Goal: Find contact information: Find contact information

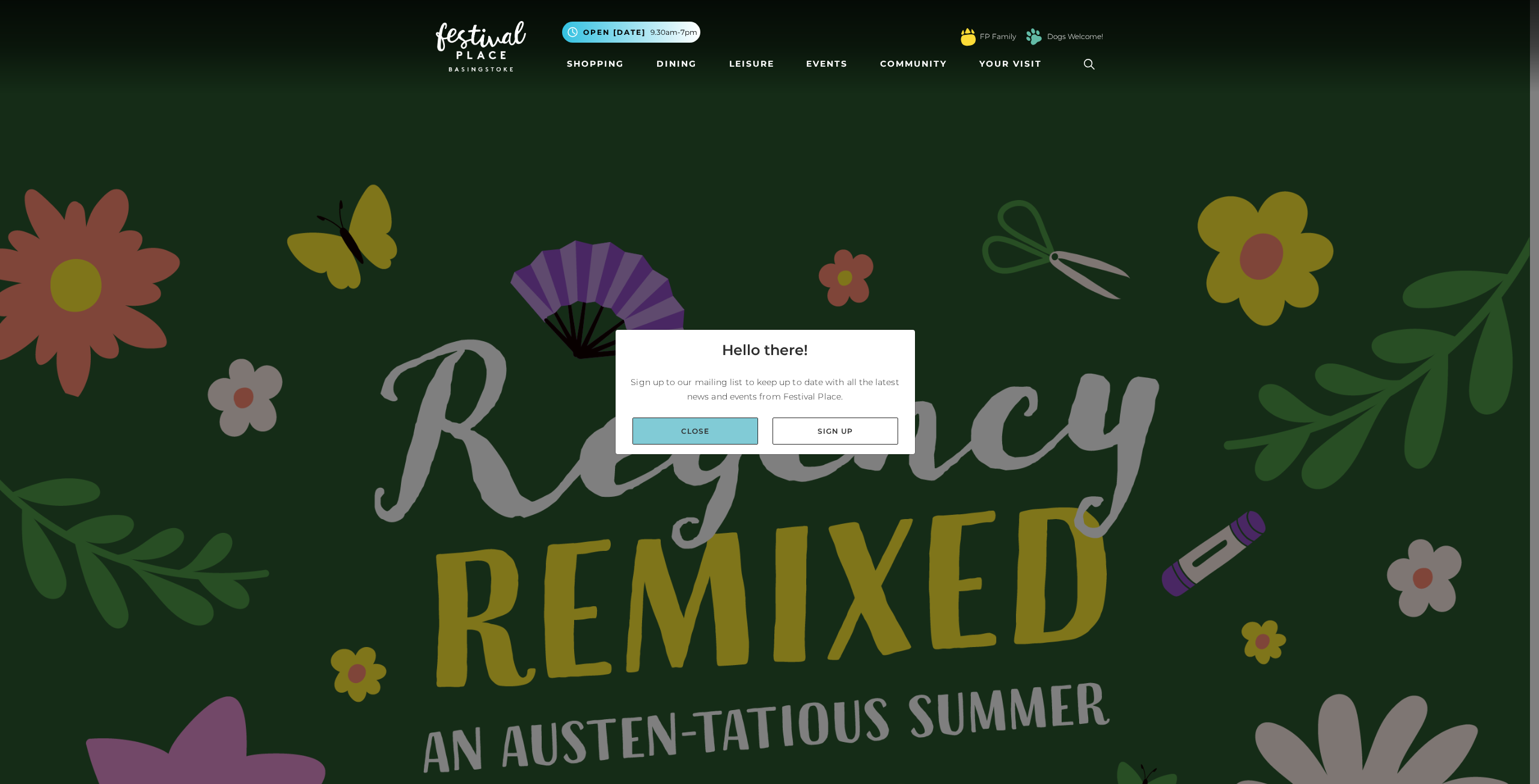
click at [703, 421] on link "Close" at bounding box center [695, 431] width 126 height 27
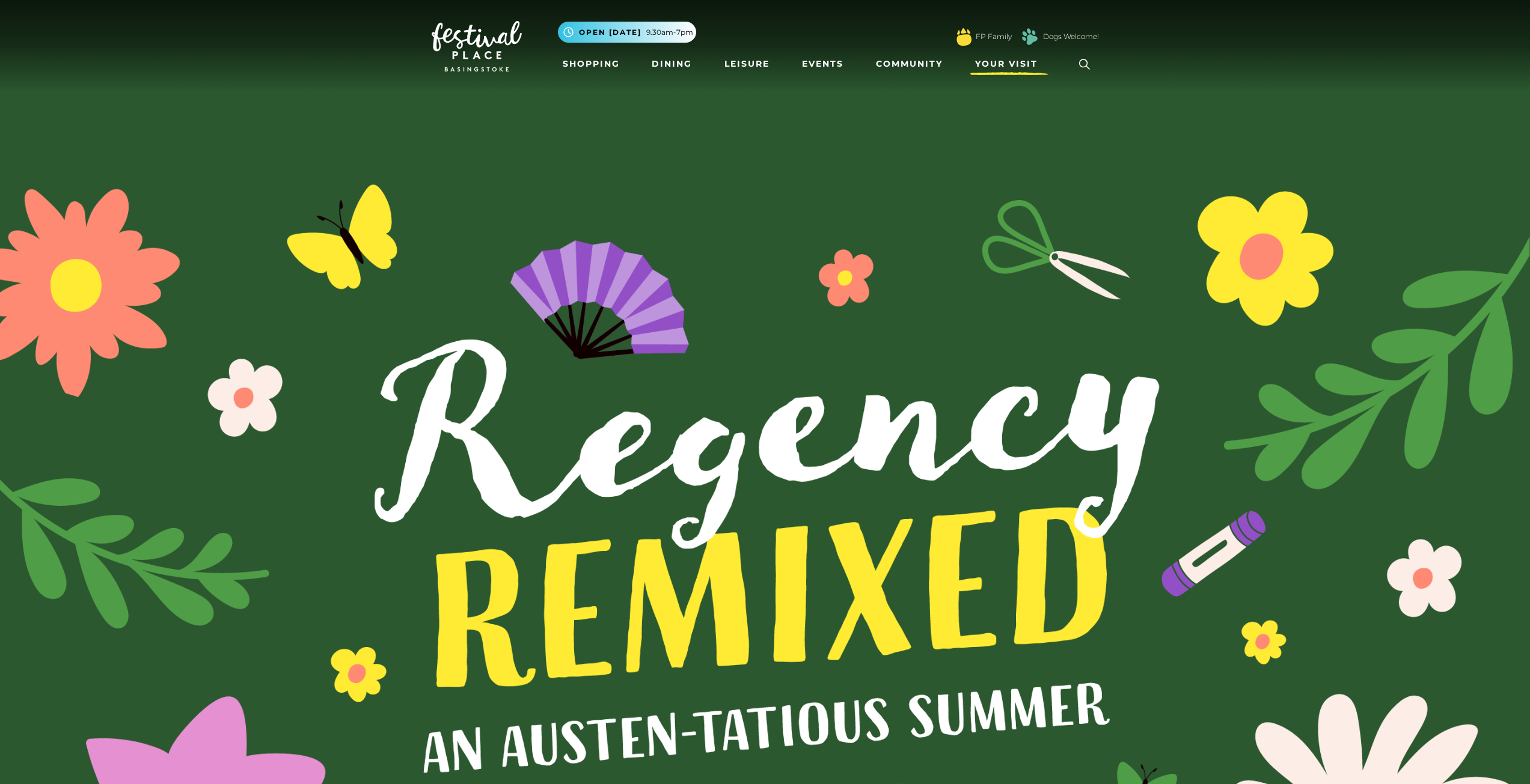
click at [1016, 56] on link "Your Visit" at bounding box center [1009, 63] width 78 height 23
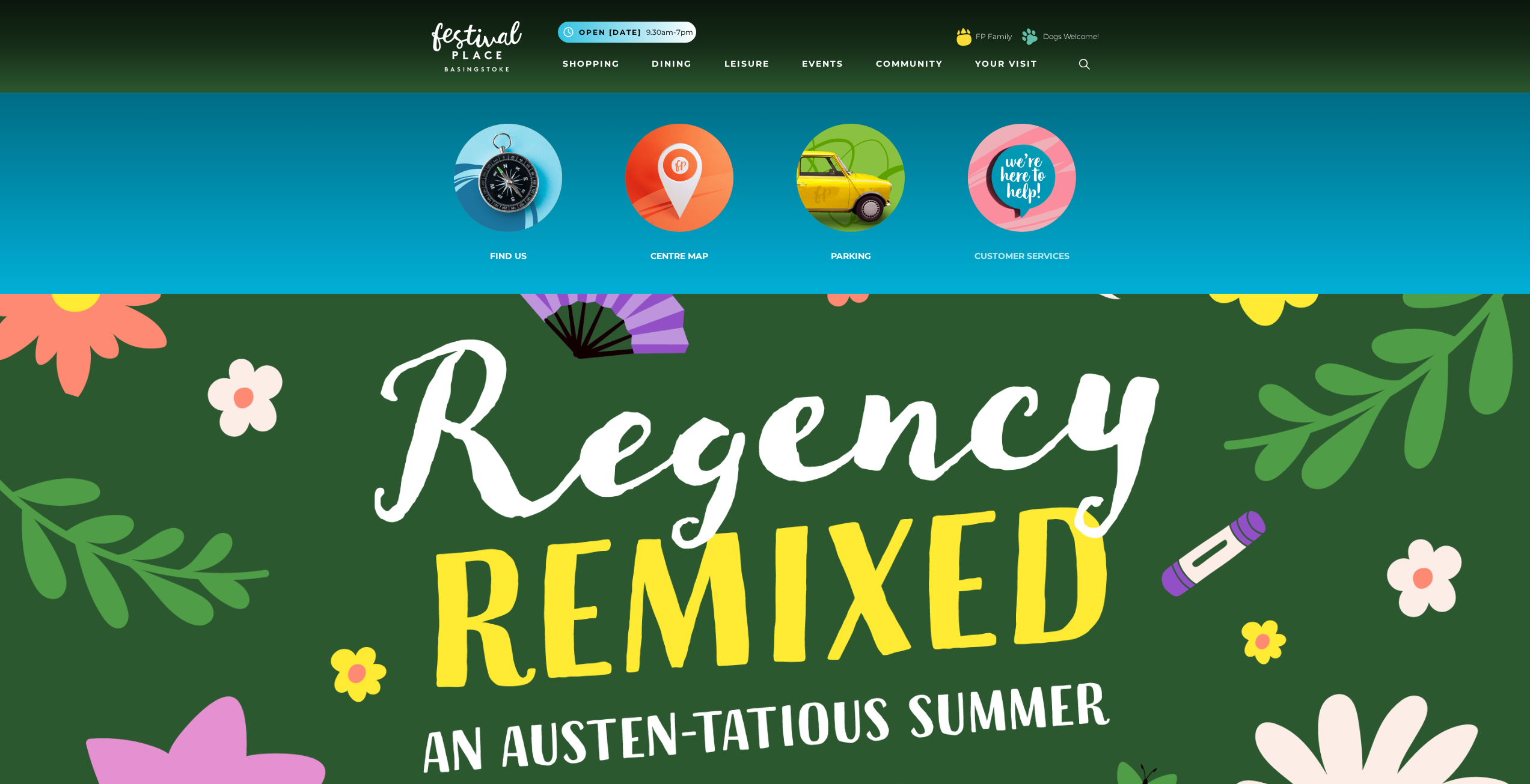
click at [1012, 253] on span "Customer Services" at bounding box center [1022, 256] width 95 height 11
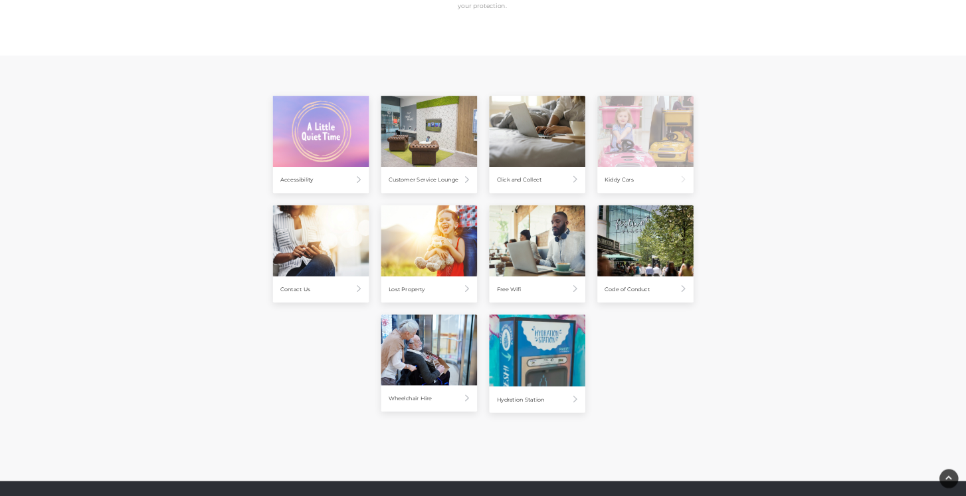
scroll to position [532, 0]
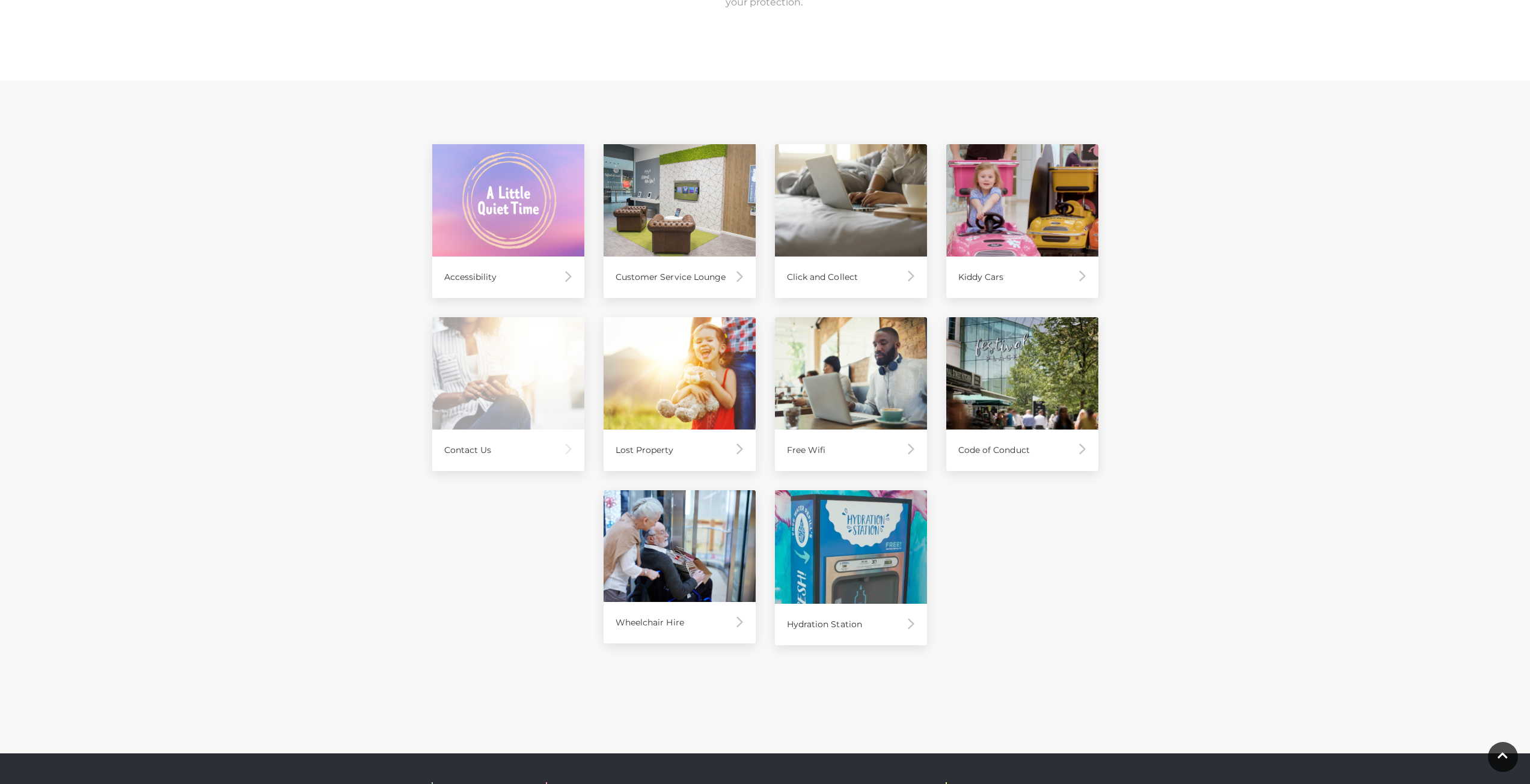
click at [506, 443] on div "Contact Us" at bounding box center [508, 450] width 152 height 42
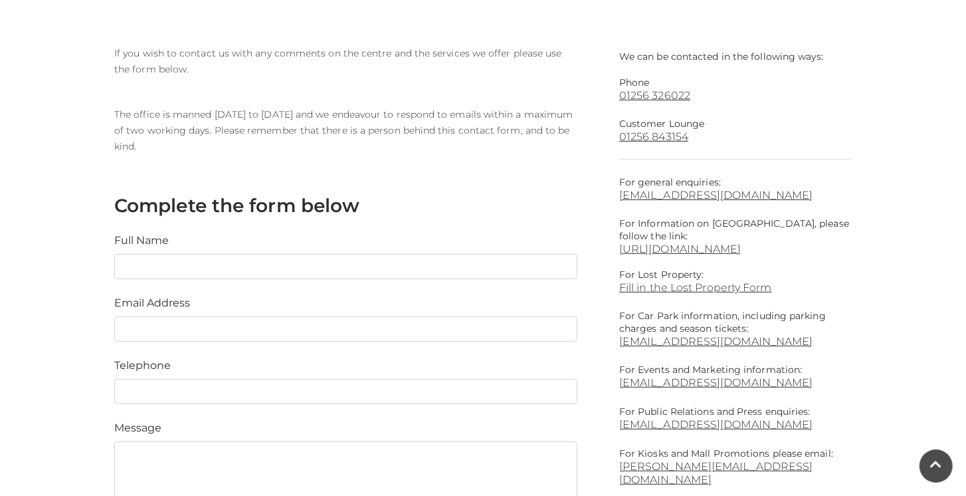
scroll to position [379, 0]
